Goal: Task Accomplishment & Management: Use online tool/utility

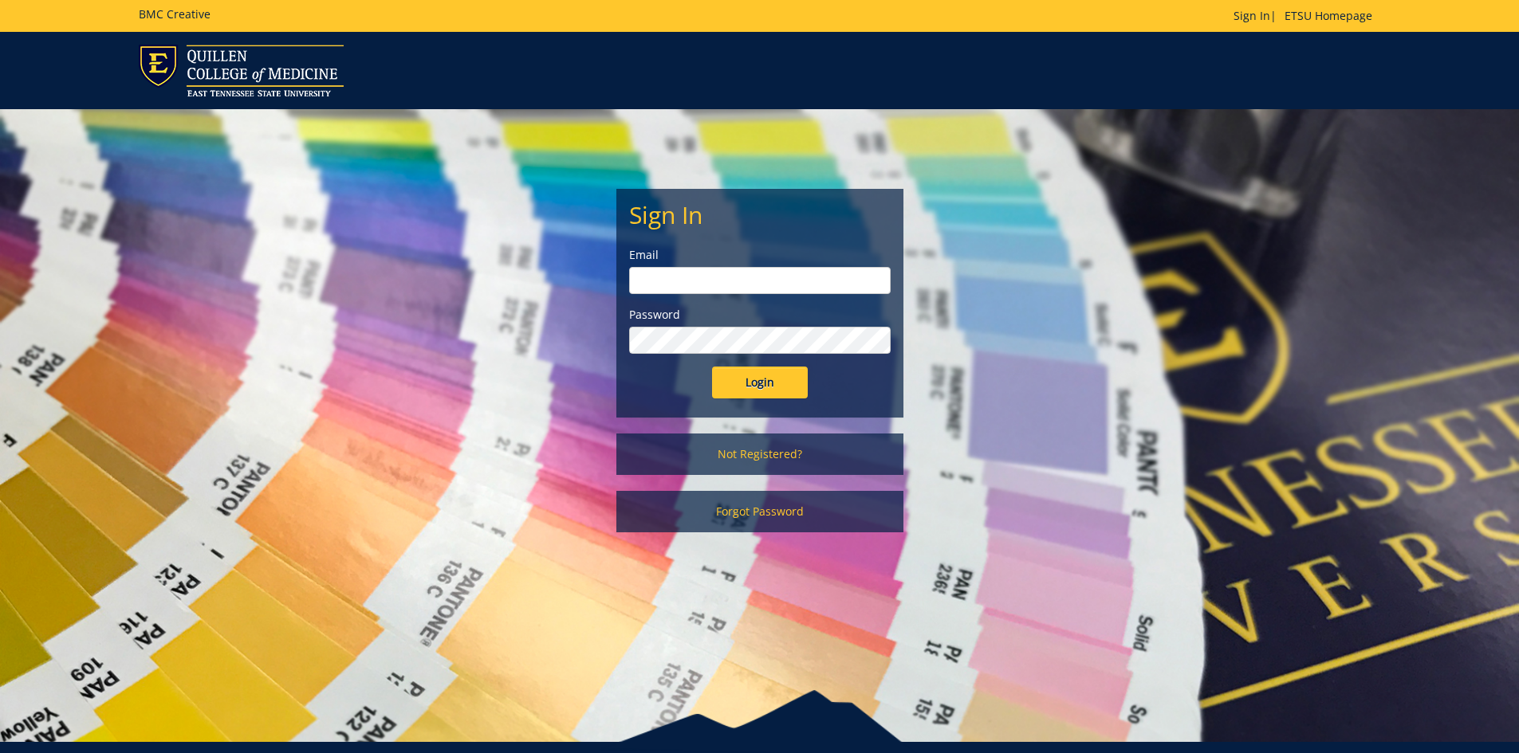
click at [760, 278] on input "email" at bounding box center [759, 280] width 261 height 27
type input "[EMAIL_ADDRESS][DOMAIN_NAME]"
click at [733, 325] on div "Password" at bounding box center [759, 330] width 261 height 47
click at [712, 367] on input "Login" at bounding box center [760, 383] width 96 height 32
